Goal: Task Accomplishment & Management: Manage account settings

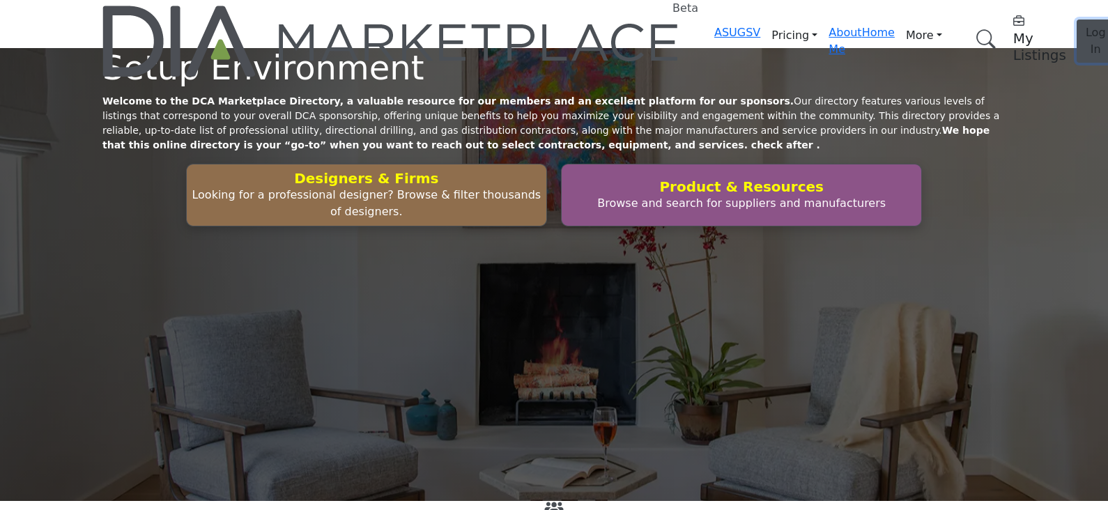
click at [1085, 26] on span "Log In" at bounding box center [1095, 41] width 20 height 30
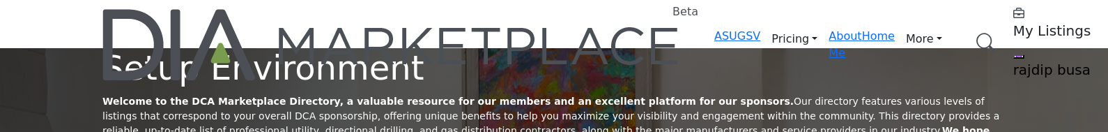
click at [1013, 30] on h5 "My Listings" at bounding box center [1100, 30] width 174 height 17
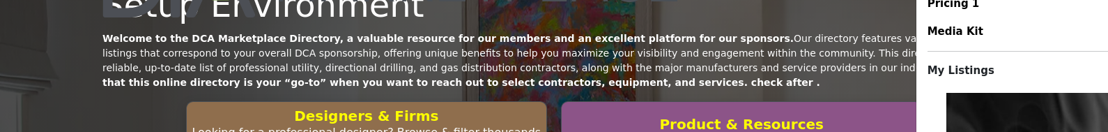
scroll to position [86, 0]
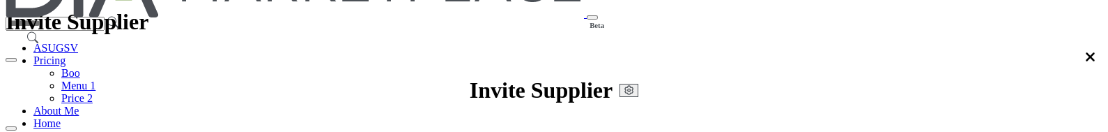
scroll to position [86, 0]
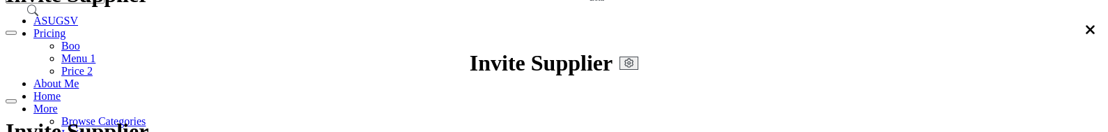
click at [0, 0] on div at bounding box center [0, 0] width 0 height 0
